Goal: Transaction & Acquisition: Purchase product/service

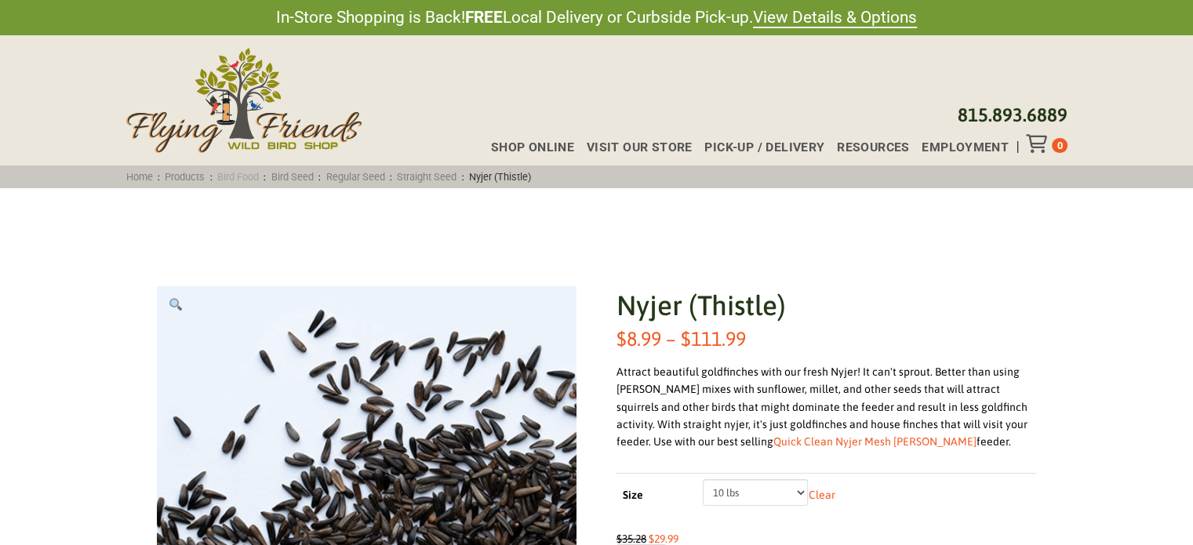
click at [250, 172] on link "Bird Food" at bounding box center [239, 177] width 52 height 12
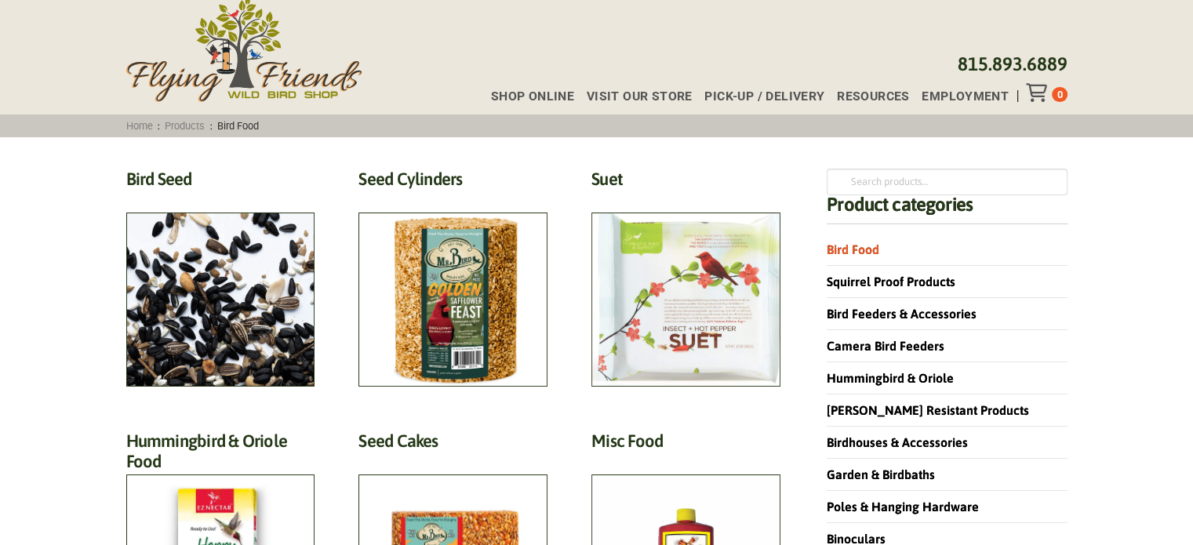
scroll to position [78, 0]
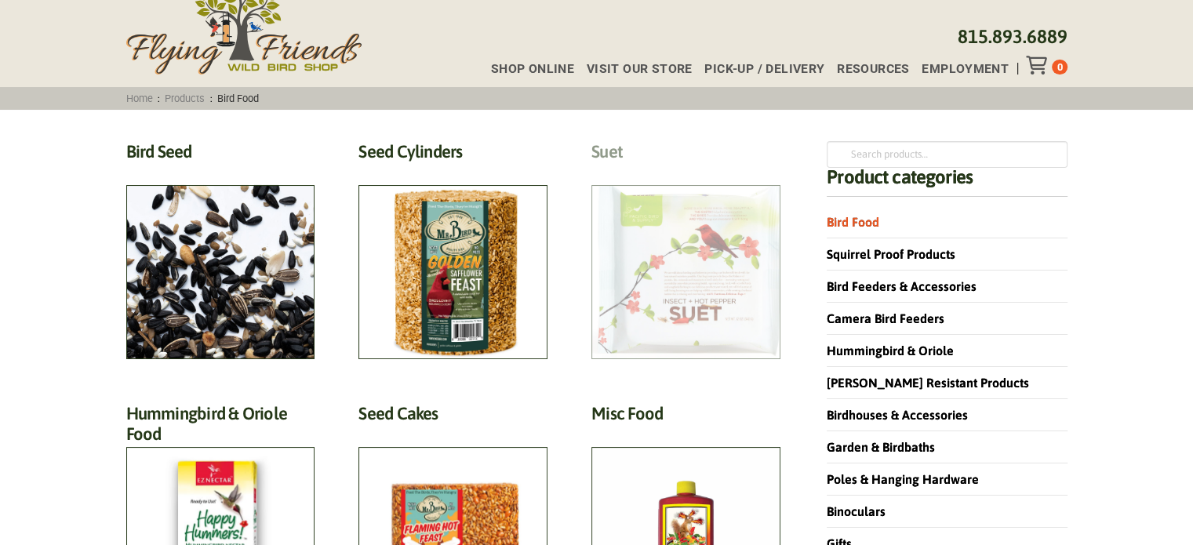
click at [658, 170] on h2 "Suet (18)" at bounding box center [685, 155] width 189 height 29
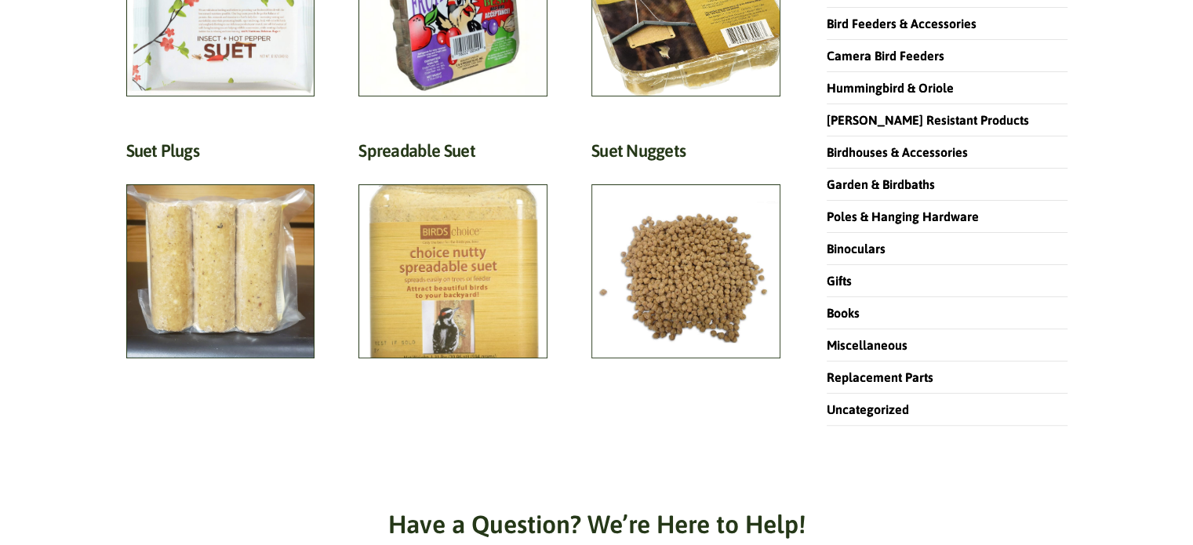
scroll to position [314, 0]
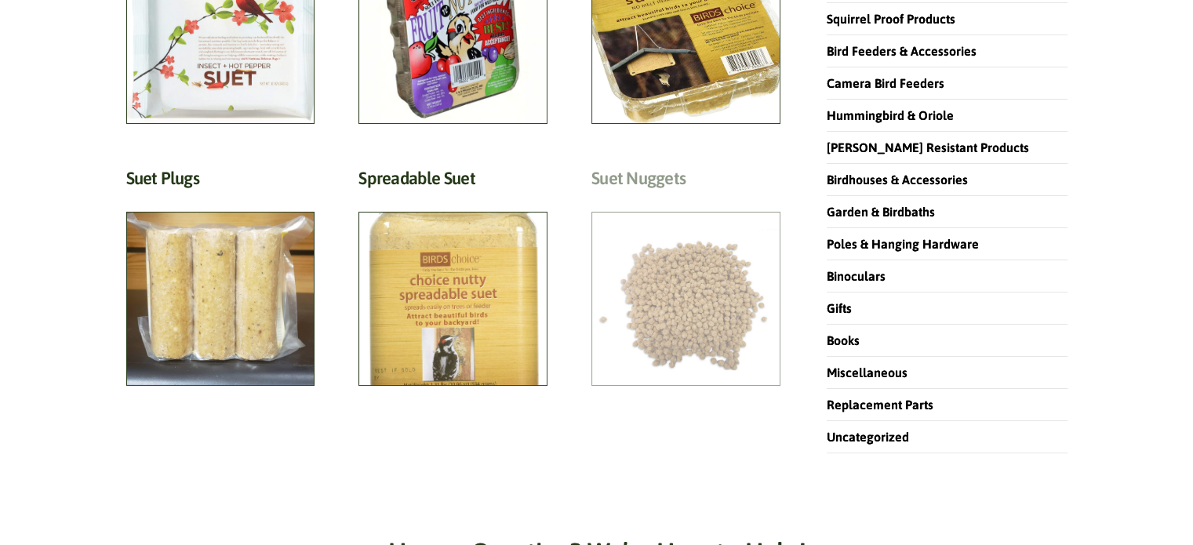
click at [665, 197] on h2 "Suet Nuggets (2)" at bounding box center [685, 182] width 189 height 29
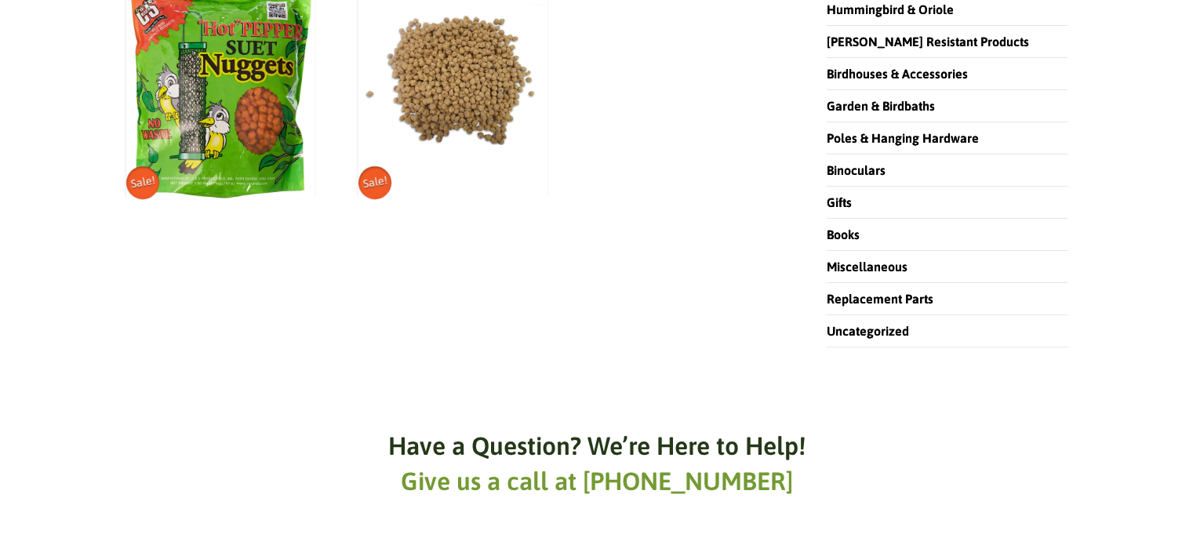
scroll to position [235, 0]
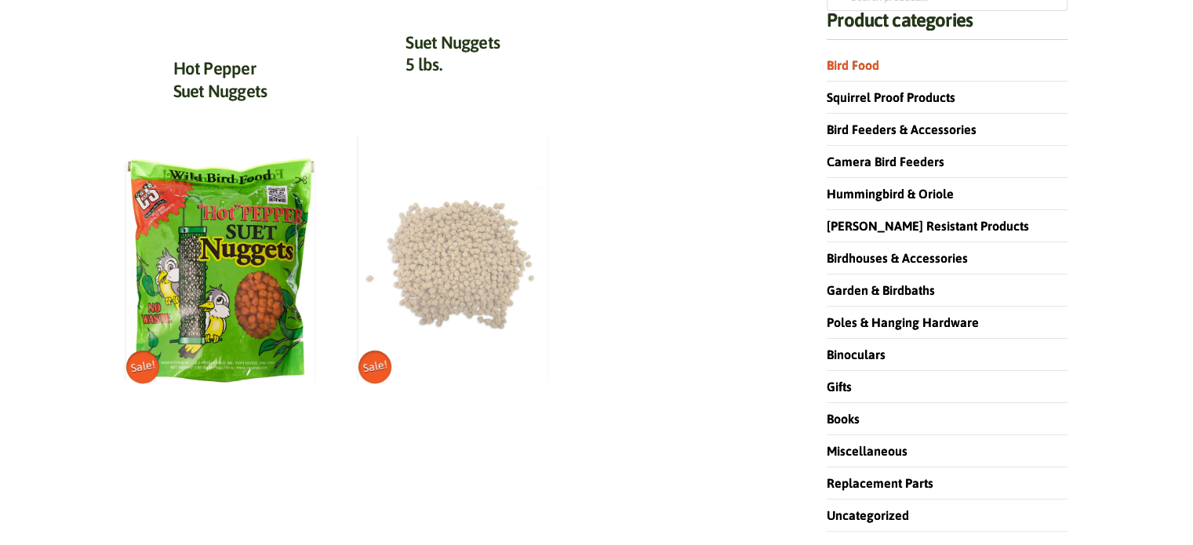
click at [442, 260] on img at bounding box center [452, 258] width 189 height 252
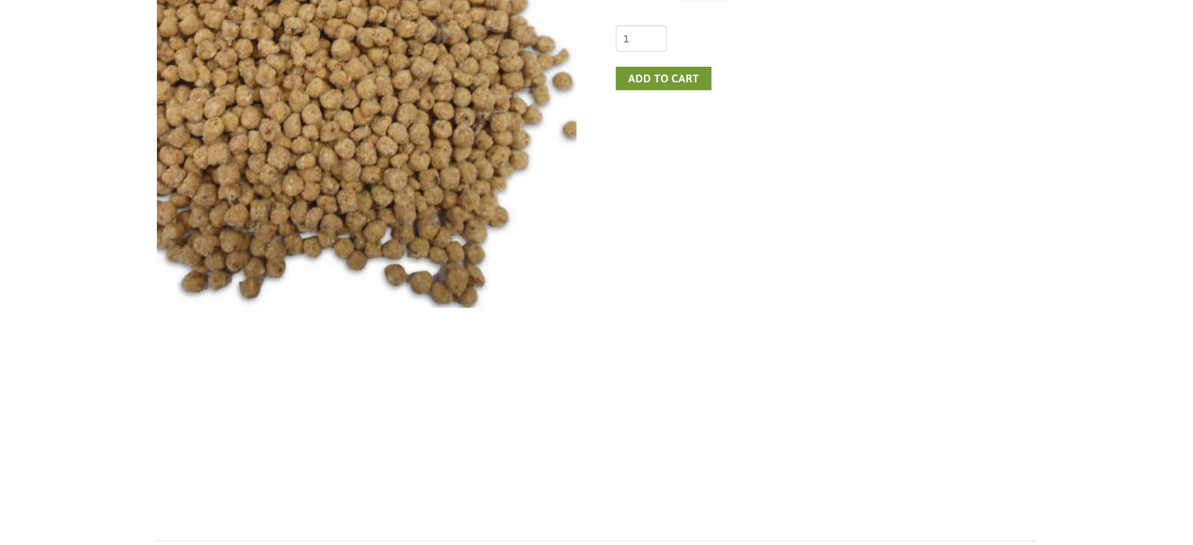
scroll to position [235, 0]
